Goal: Task Accomplishment & Management: Manage account settings

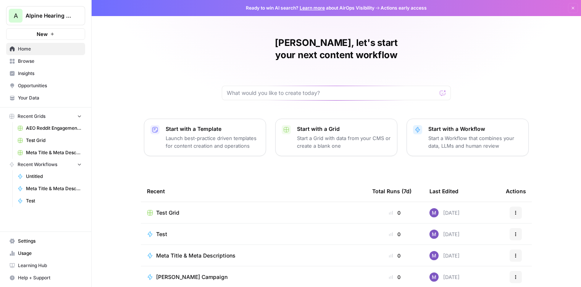
scroll to position [65, 0]
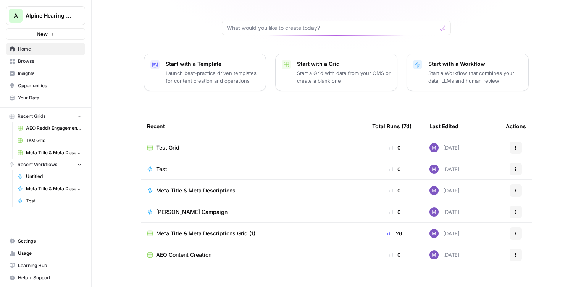
click at [39, 281] on button "Help + Support" at bounding box center [45, 277] width 79 height 12
click at [39, 238] on span "Settings" at bounding box center [50, 240] width 64 height 7
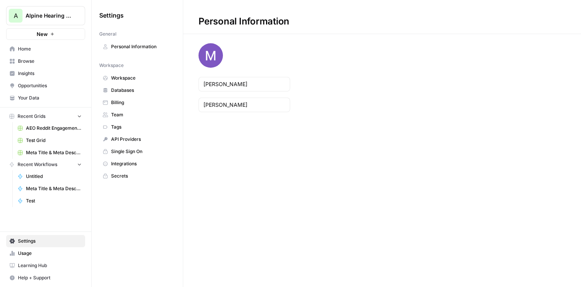
click at [134, 112] on span "Team" at bounding box center [141, 114] width 61 height 7
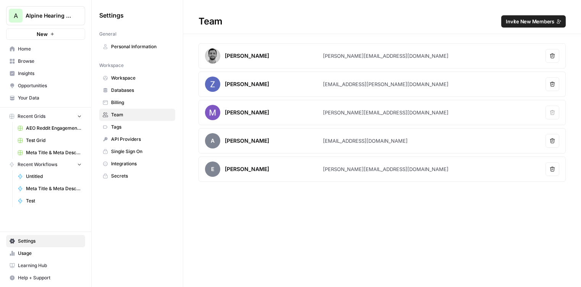
click at [528, 24] on span "Invite New Members" at bounding box center [530, 22] width 49 height 8
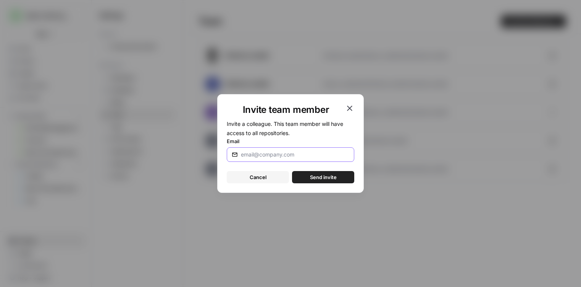
click at [271, 151] on input "Email" at bounding box center [295, 155] width 108 height 8
type input "[PERSON_NAME][EMAIL_ADDRESS][DOMAIN_NAME]"
click at [306, 175] on button "Send invite" at bounding box center [323, 177] width 62 height 12
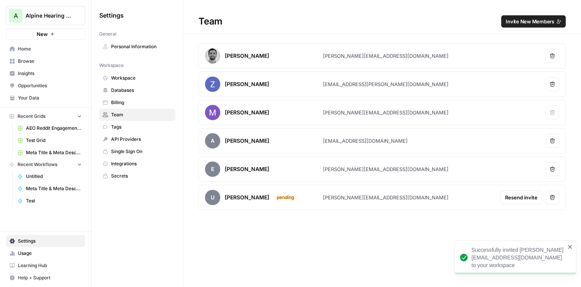
click at [534, 18] on span "Invite New Members" at bounding box center [530, 22] width 49 height 8
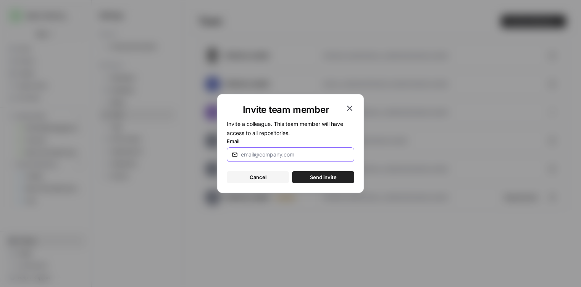
click at [266, 151] on input "Email" at bounding box center [295, 155] width 108 height 8
paste input "[EMAIL_ADDRESS][DOMAIN_NAME]"
type input "[EMAIL_ADDRESS][DOMAIN_NAME]"
click at [331, 178] on span "Send invite" at bounding box center [323, 177] width 27 height 8
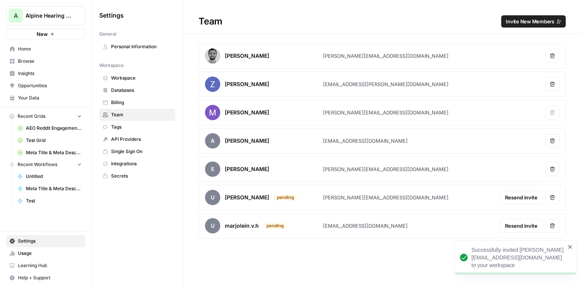
click at [531, 21] on span "Invite New Members" at bounding box center [530, 22] width 49 height 8
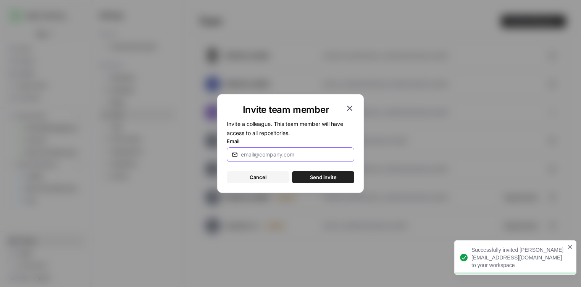
click at [248, 157] on input "Email" at bounding box center [295, 155] width 108 height 8
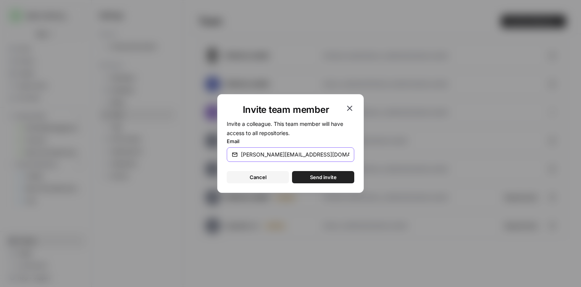
type input "[PERSON_NAME][EMAIL_ADDRESS][DOMAIN_NAME]"
click at [321, 177] on span "Send invite" at bounding box center [323, 177] width 27 height 8
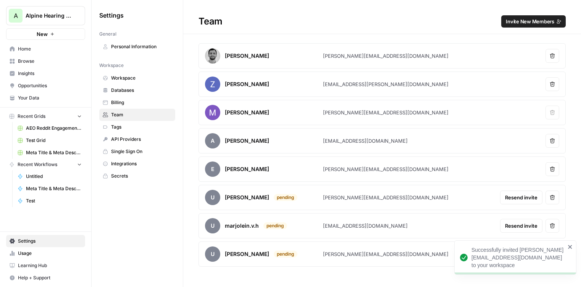
click at [23, 47] on span "Home" at bounding box center [50, 48] width 64 height 7
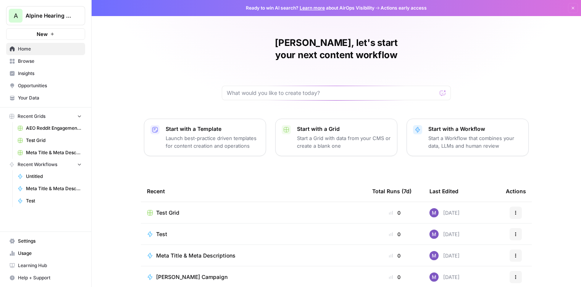
click at [50, 60] on span "Browse" at bounding box center [50, 61] width 64 height 7
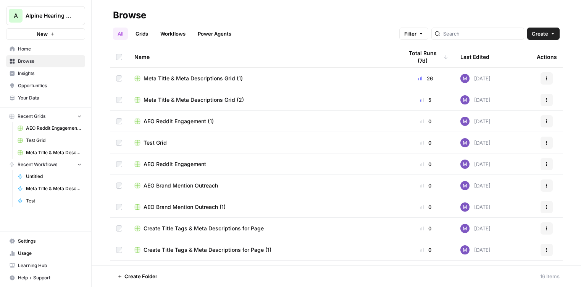
click at [28, 51] on span "Home" at bounding box center [50, 48] width 64 height 7
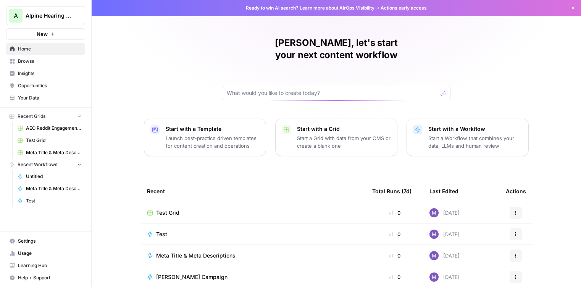
click at [64, 34] on button "New" at bounding box center [45, 33] width 79 height 11
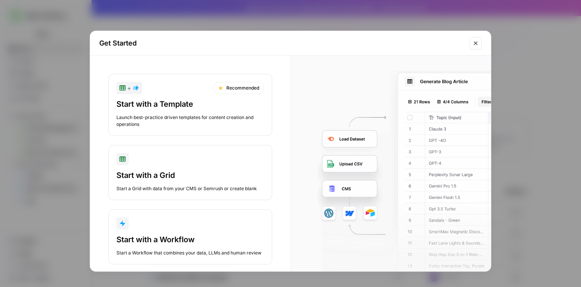
scroll to position [11, 0]
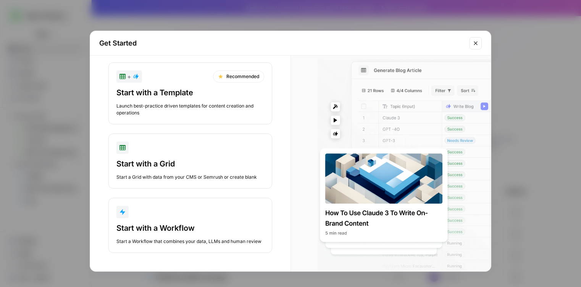
click at [478, 42] on icon "Close modal" at bounding box center [476, 43] width 6 height 6
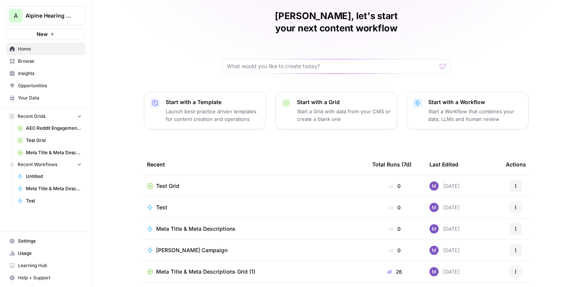
scroll to position [36, 0]
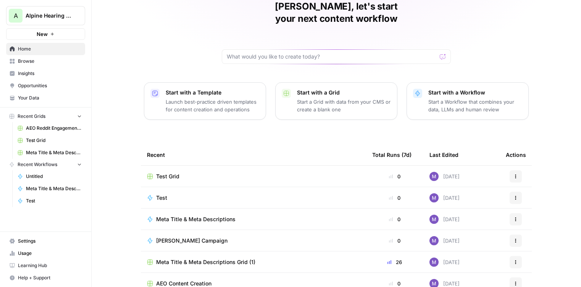
click at [189, 236] on span "[PERSON_NAME] Campaign" at bounding box center [191, 240] width 71 height 8
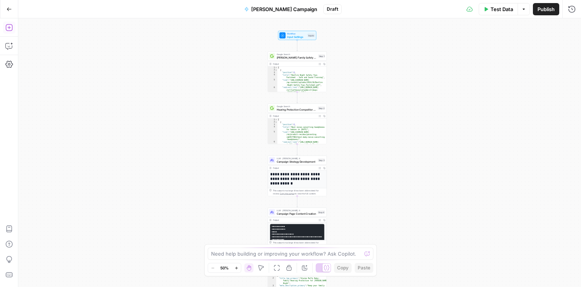
drag, startPoint x: 14, startPoint y: 31, endPoint x: 11, endPoint y: 28, distance: 4.1
click at [11, 28] on icon "button" at bounding box center [9, 28] width 8 height 8
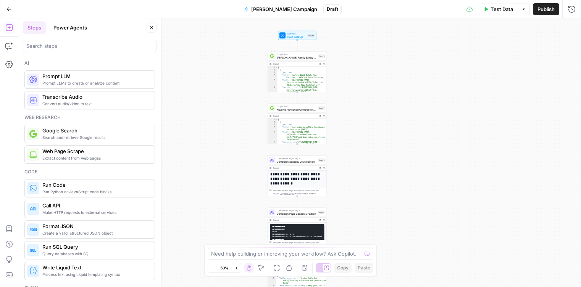
click at [69, 23] on button "Power Agents" at bounding box center [70, 27] width 43 height 12
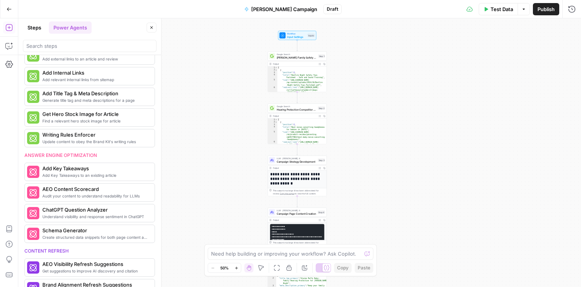
scroll to position [176, 0]
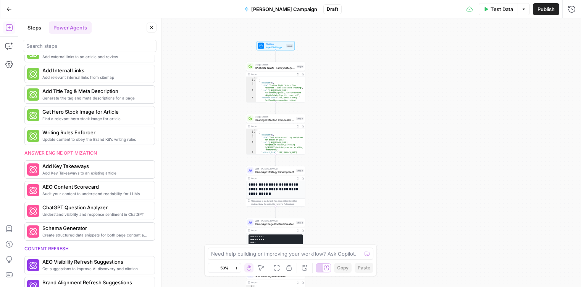
click at [5, 6] on button "Go Back" at bounding box center [9, 9] width 14 height 14
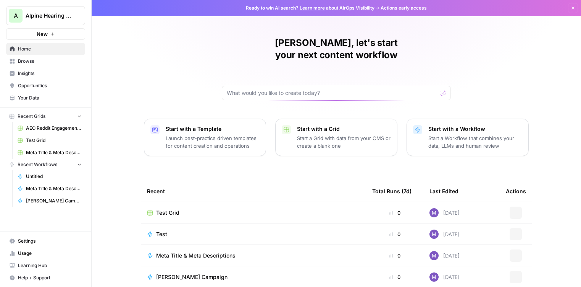
scroll to position [65, 0]
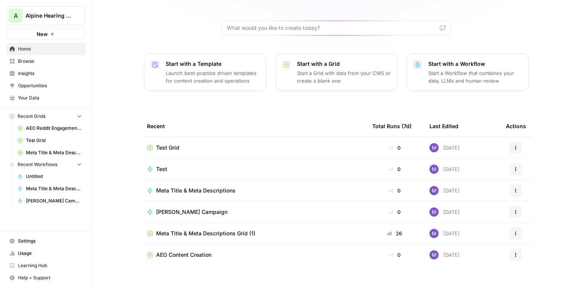
click at [52, 237] on span "Settings" at bounding box center [50, 240] width 64 height 7
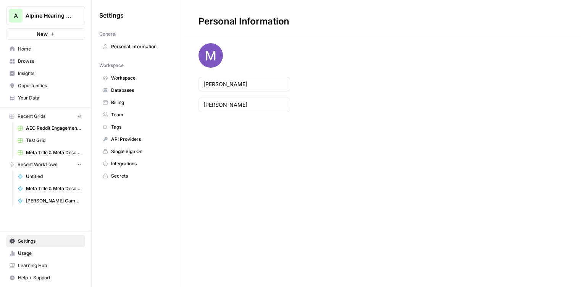
click at [125, 113] on span "Team" at bounding box center [141, 114] width 61 height 7
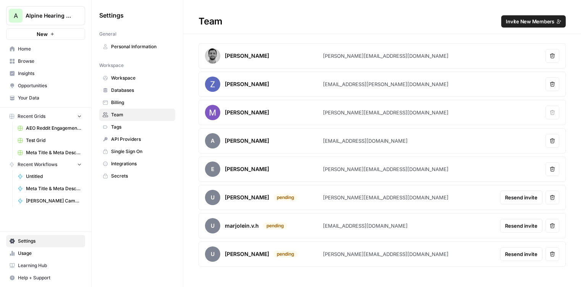
click at [34, 51] on span "Home" at bounding box center [50, 48] width 64 height 7
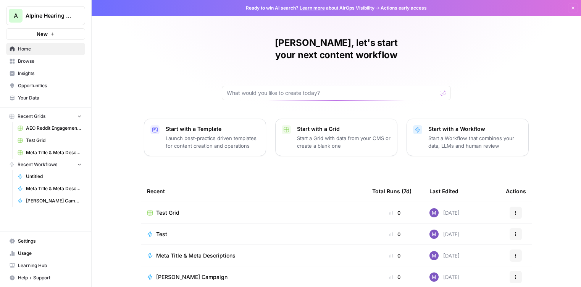
click at [29, 252] on span "Usage" at bounding box center [50, 252] width 64 height 7
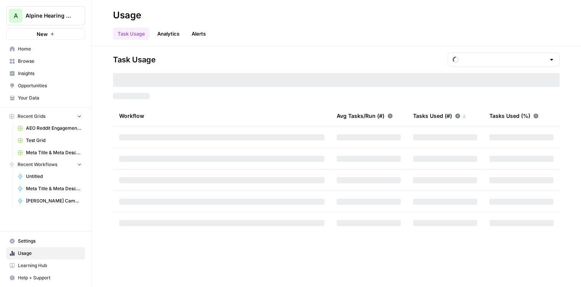
type input "October Included Tasks"
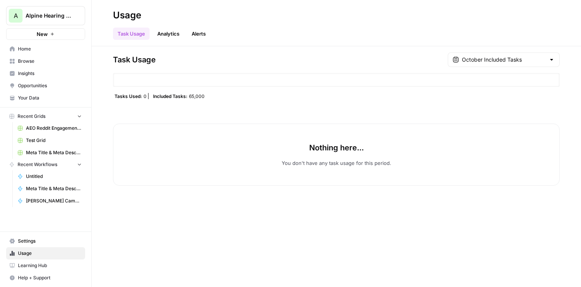
click at [170, 32] on link "Analytics" at bounding box center [168, 34] width 31 height 12
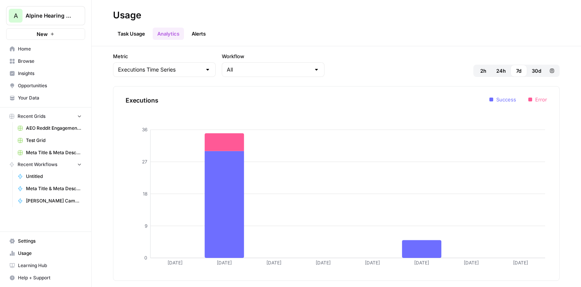
click at [536, 71] on span "30d" at bounding box center [537, 71] width 10 height 8
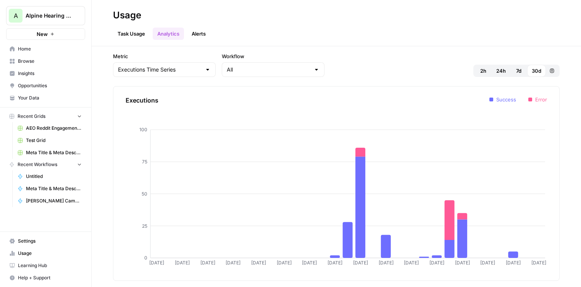
click at [134, 38] on link "Task Usage" at bounding box center [131, 34] width 37 height 12
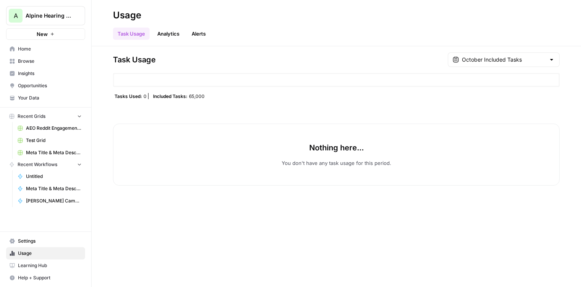
click at [200, 32] on link "Alerts" at bounding box center [198, 34] width 23 height 12
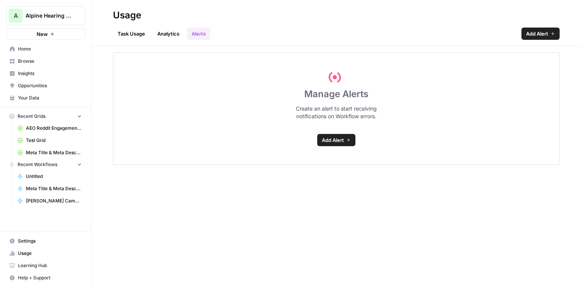
click at [47, 50] on span "Home" at bounding box center [50, 48] width 64 height 7
